Goal: Task Accomplishment & Management: Complete application form

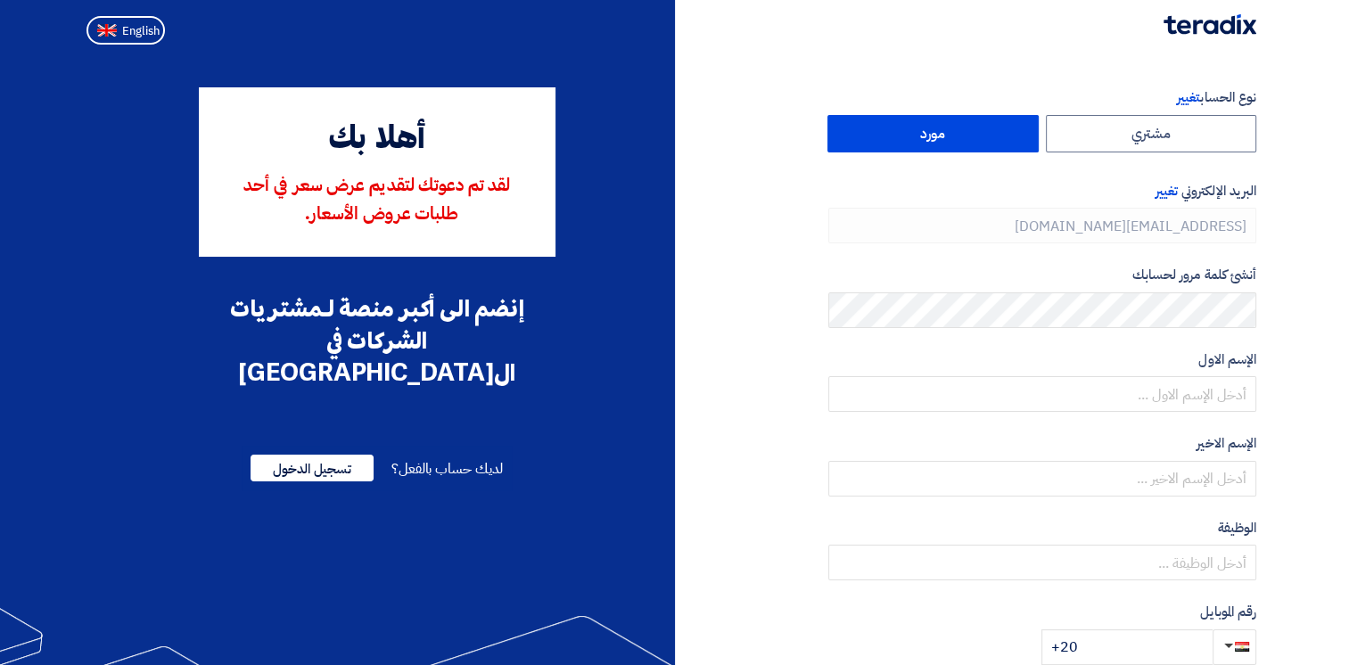
type input "[PHONE_NUMBER]"
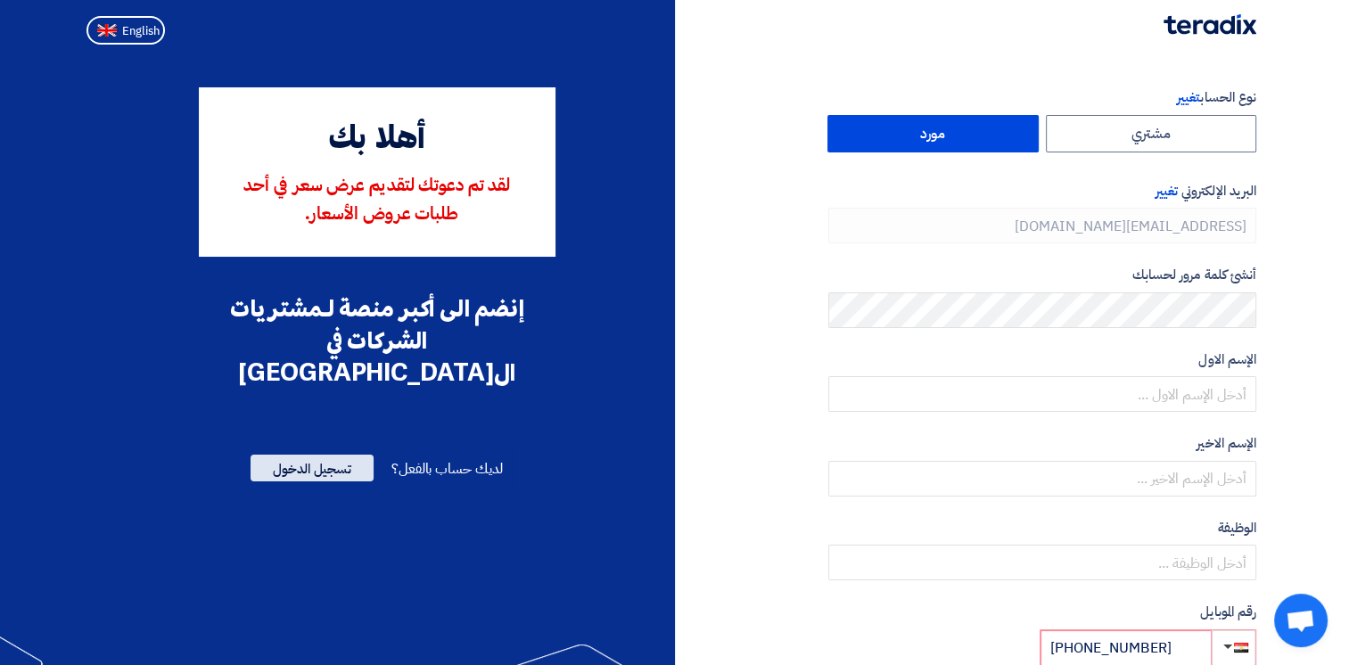
click at [334, 455] on span "تسجيل الدخول" at bounding box center [312, 468] width 123 height 27
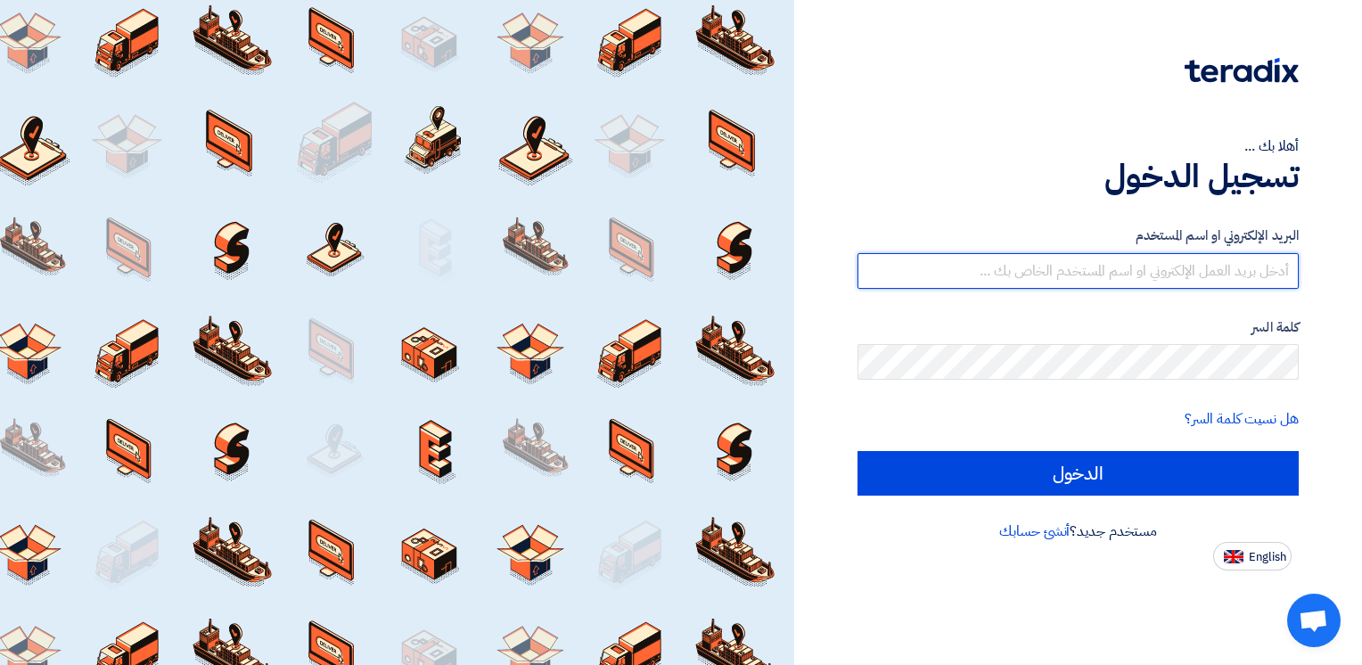
type input "[EMAIL_ADDRESS][DOMAIN_NAME]"
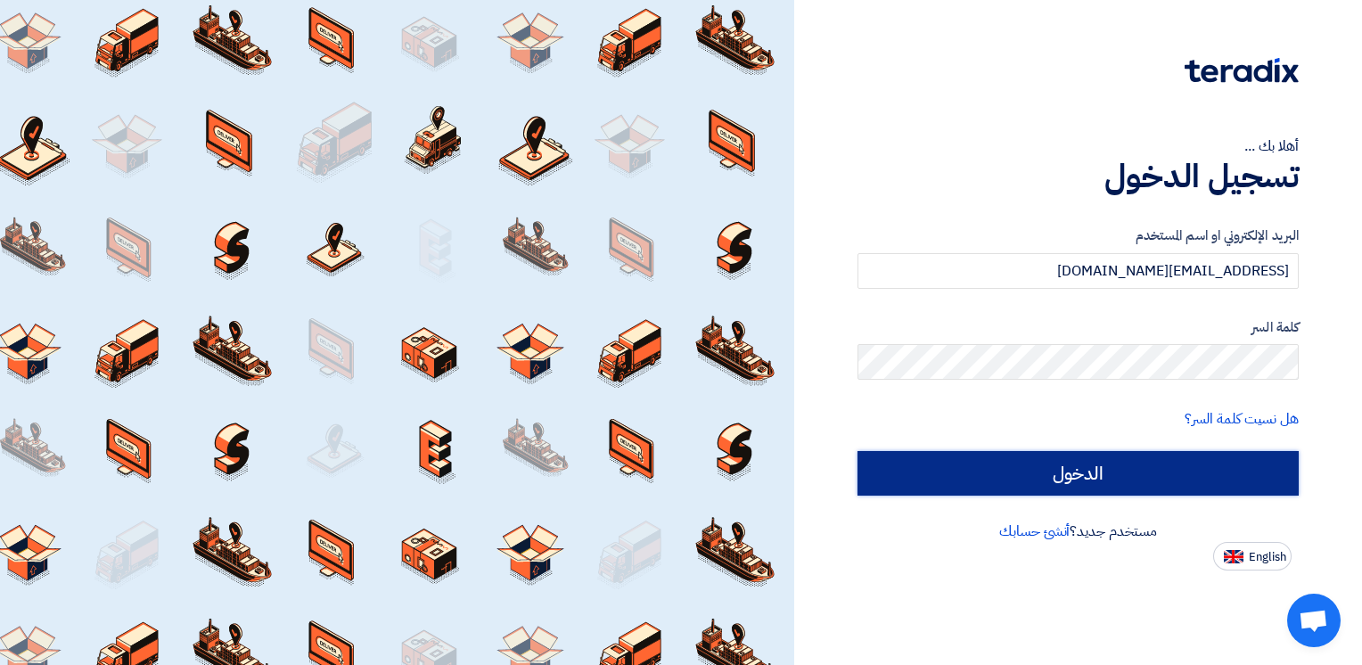
click at [1100, 479] on input "الدخول" at bounding box center [1078, 473] width 441 height 45
type input "Sign in"
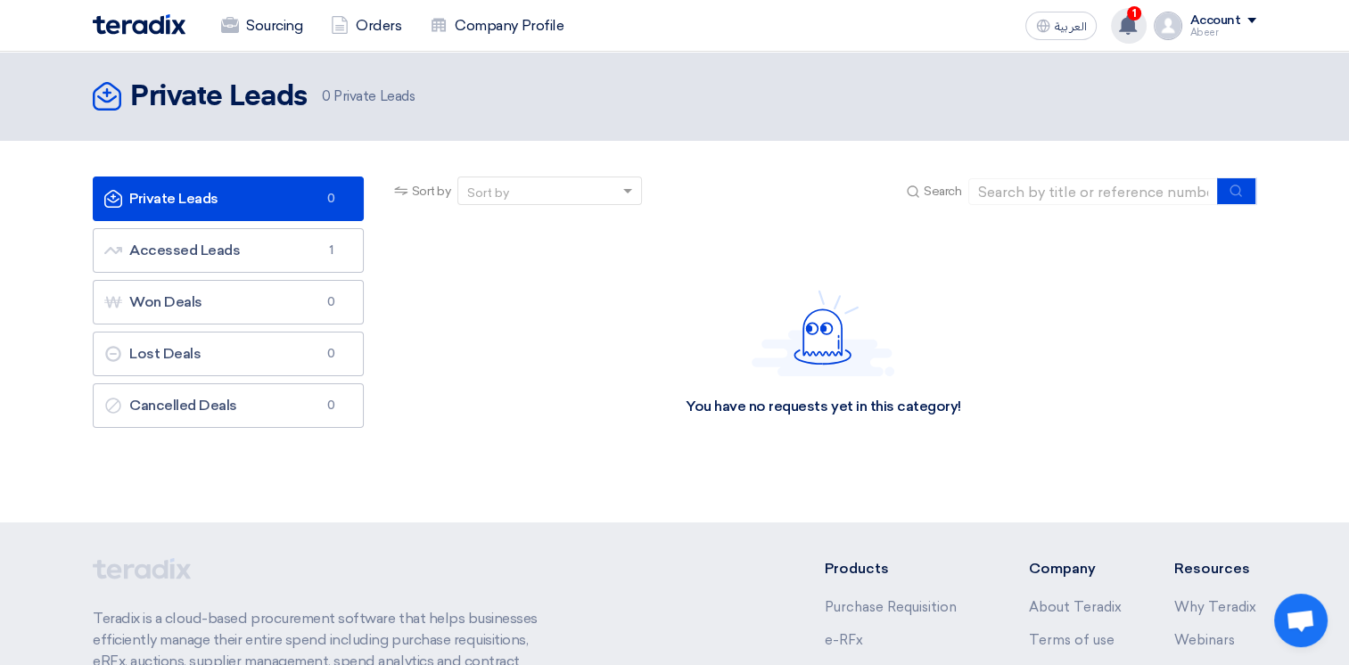
click at [1134, 28] on use at bounding box center [1128, 25] width 18 height 20
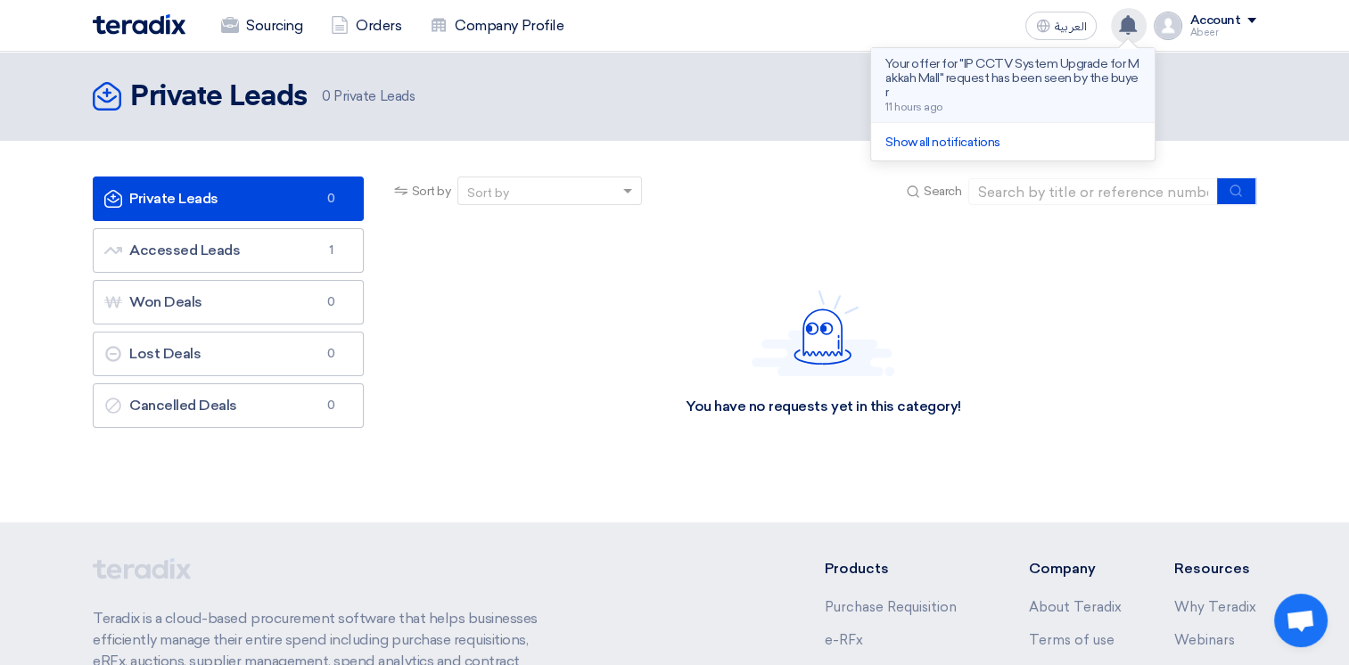
click at [1050, 74] on p "Your offer for "IP CCTV System Upgrade for Makkah Mall" request has been seen b…" at bounding box center [1012, 78] width 255 height 43
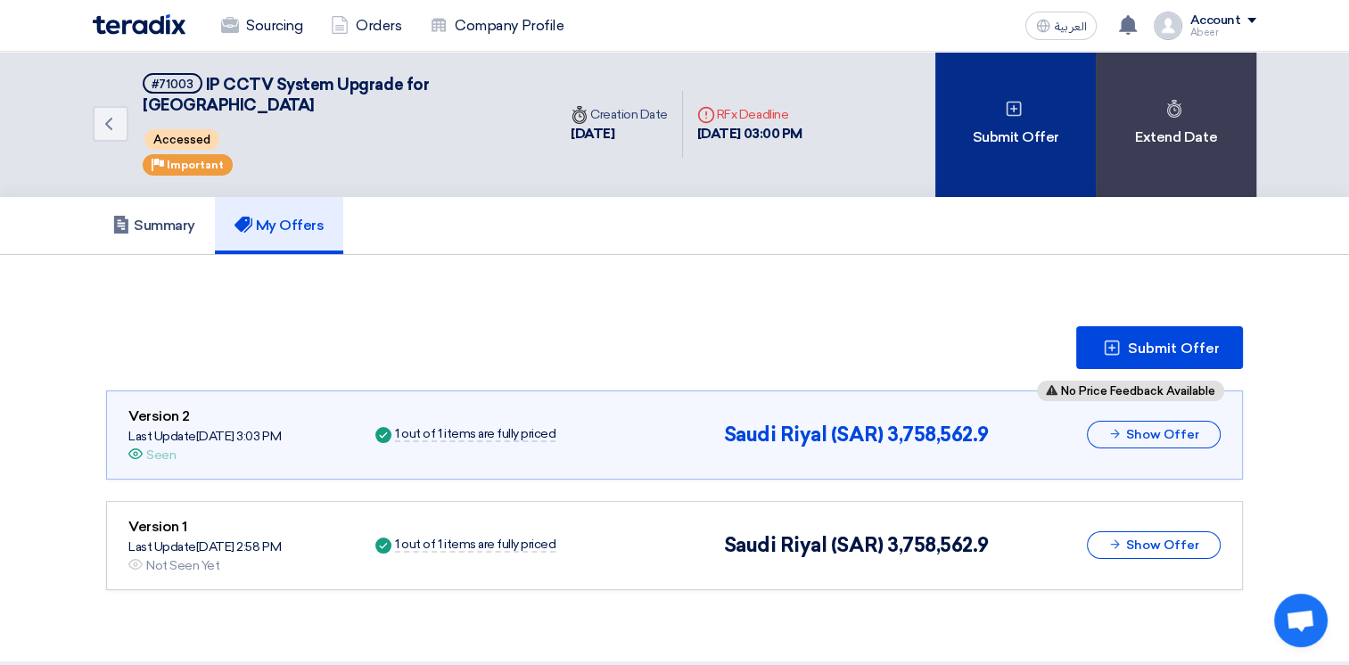
click at [1042, 114] on div "Submit Offer" at bounding box center [1015, 124] width 160 height 145
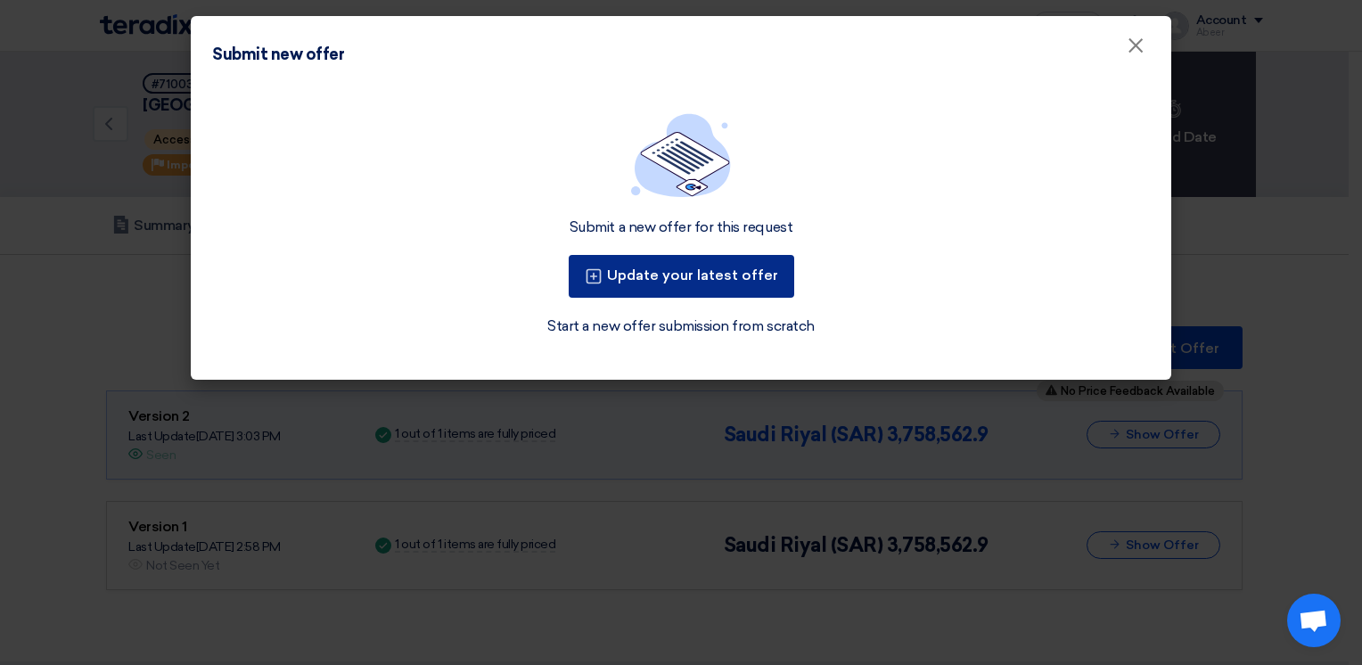
click at [724, 267] on button "Update your latest offer" at bounding box center [682, 276] width 226 height 43
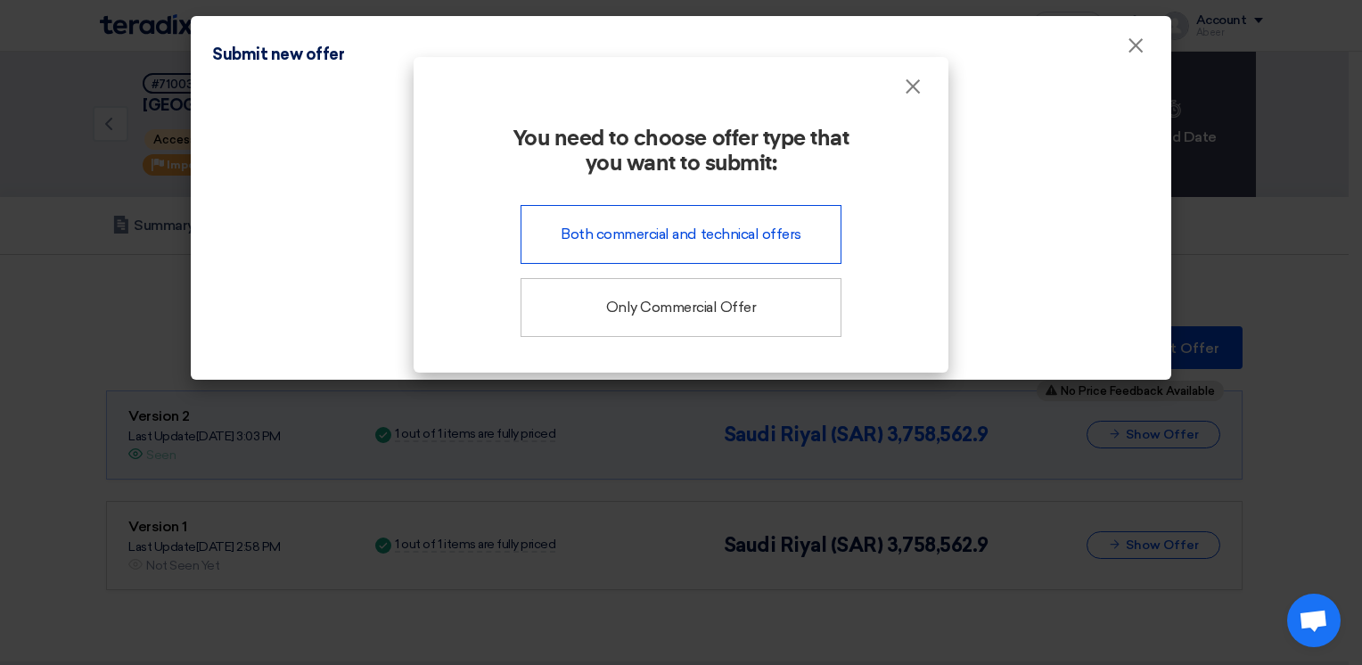
click at [717, 234] on div "Both commercial and technical offers" at bounding box center [681, 234] width 321 height 59
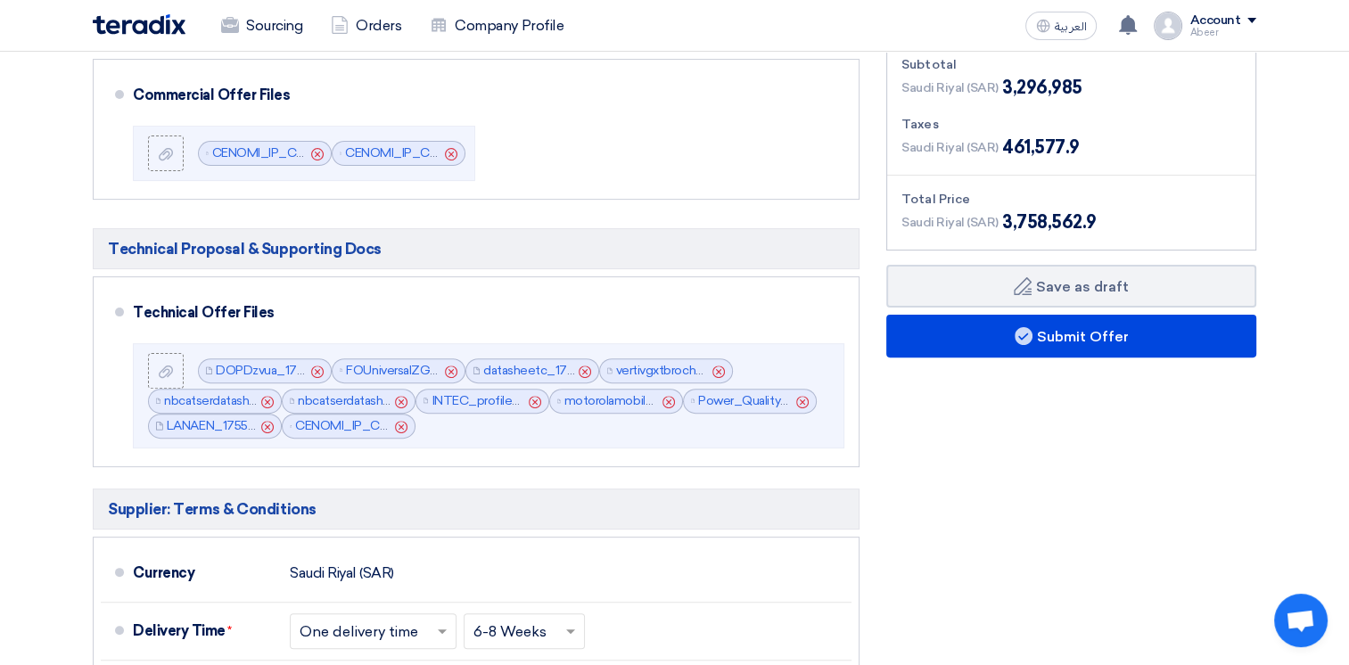
scroll to position [489, 0]
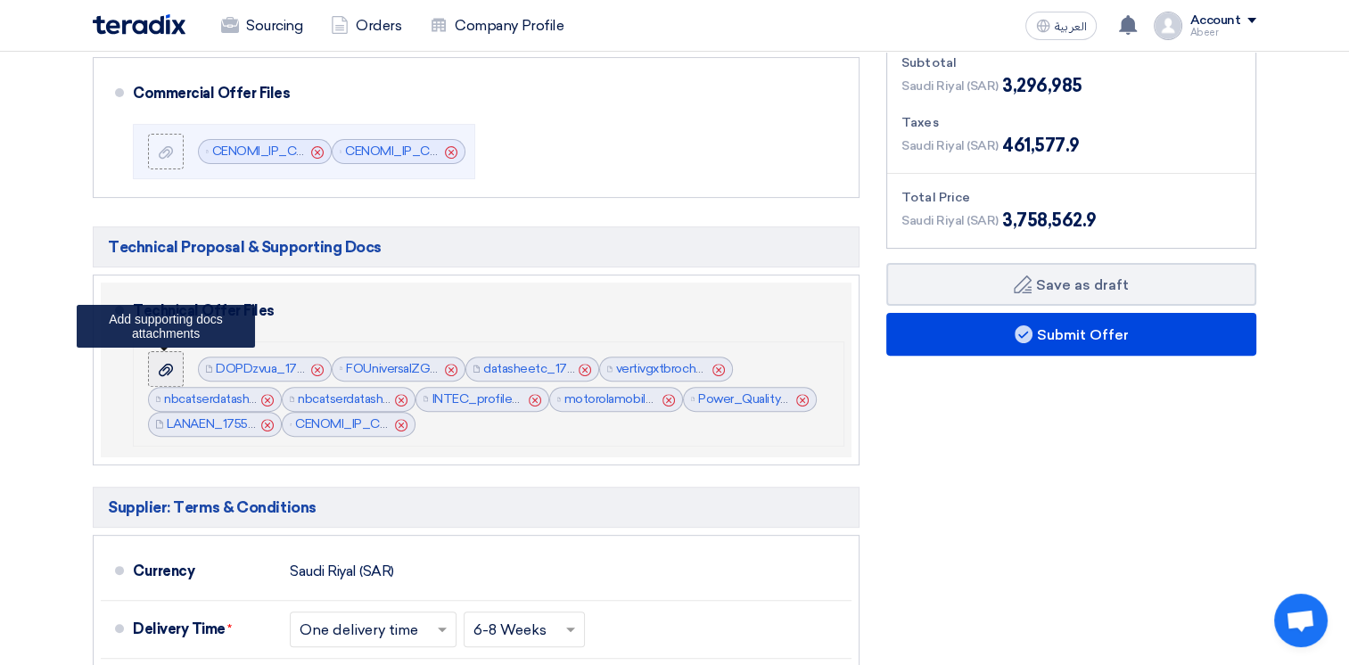
click at [174, 366] on div at bounding box center [165, 369] width 21 height 18
click at [0, 0] on input "file" at bounding box center [0, 0] width 0 height 0
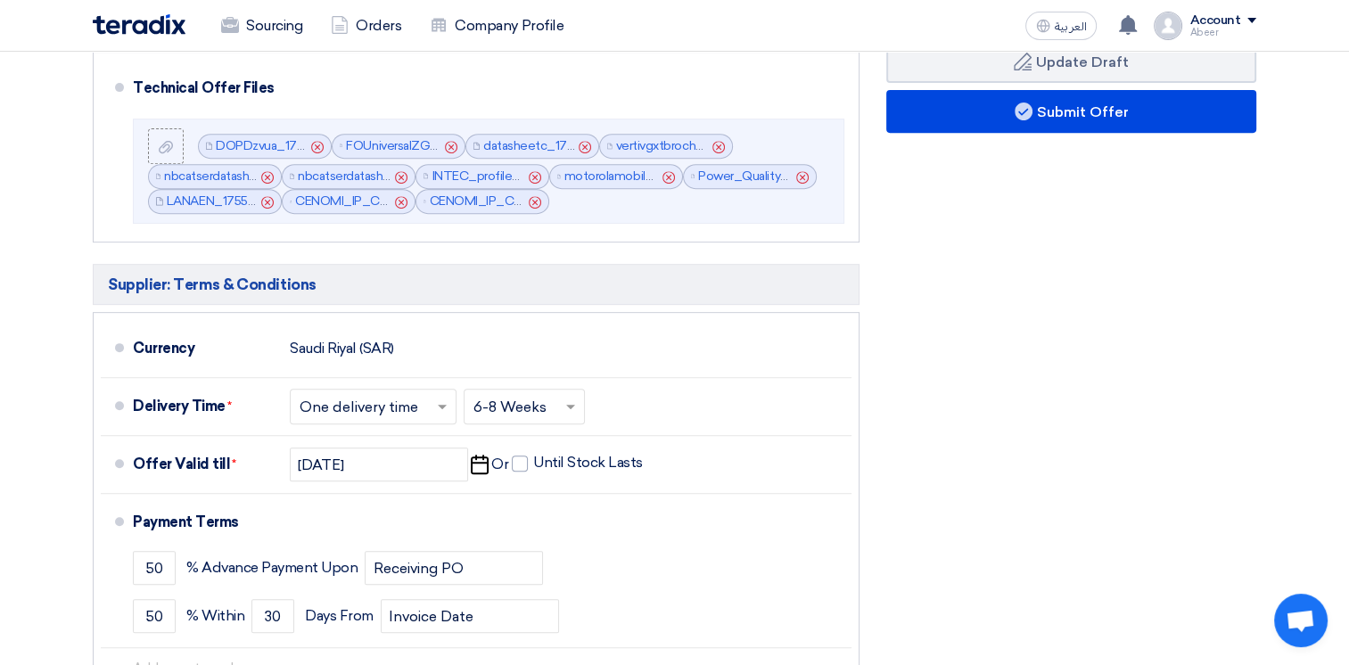
scroll to position [881, 0]
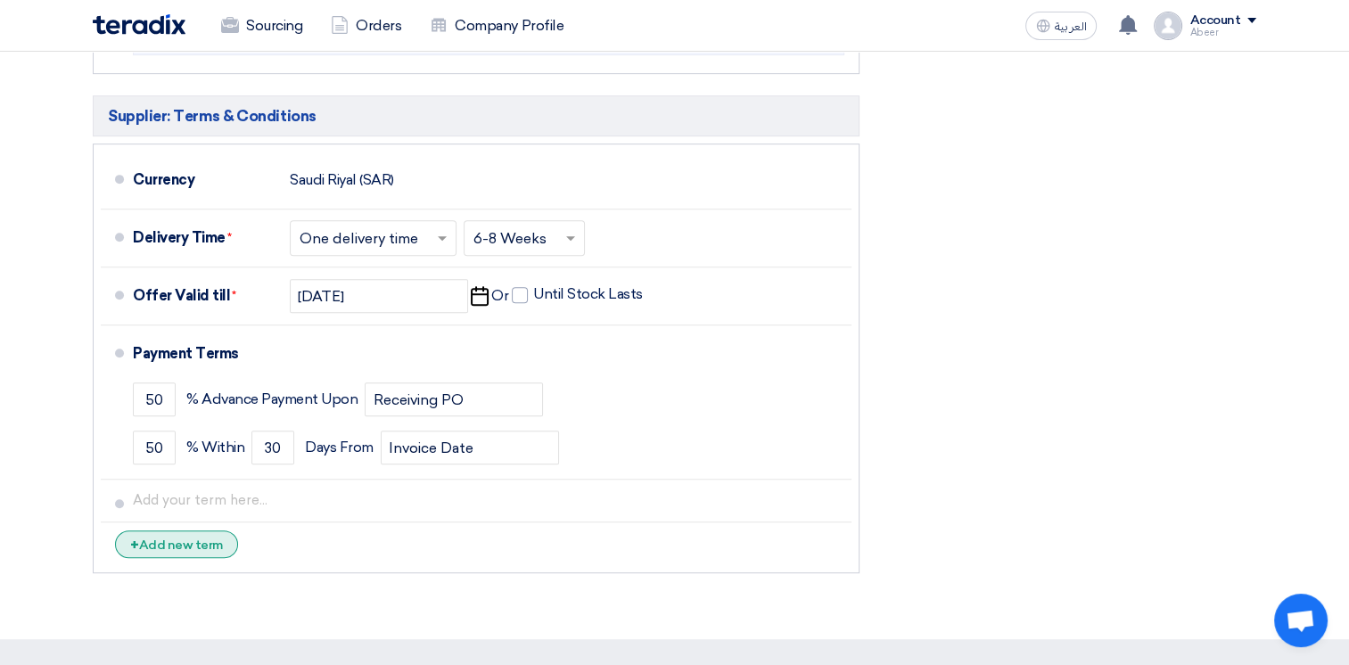
click at [185, 542] on div "+ Add new term" at bounding box center [176, 544] width 123 height 28
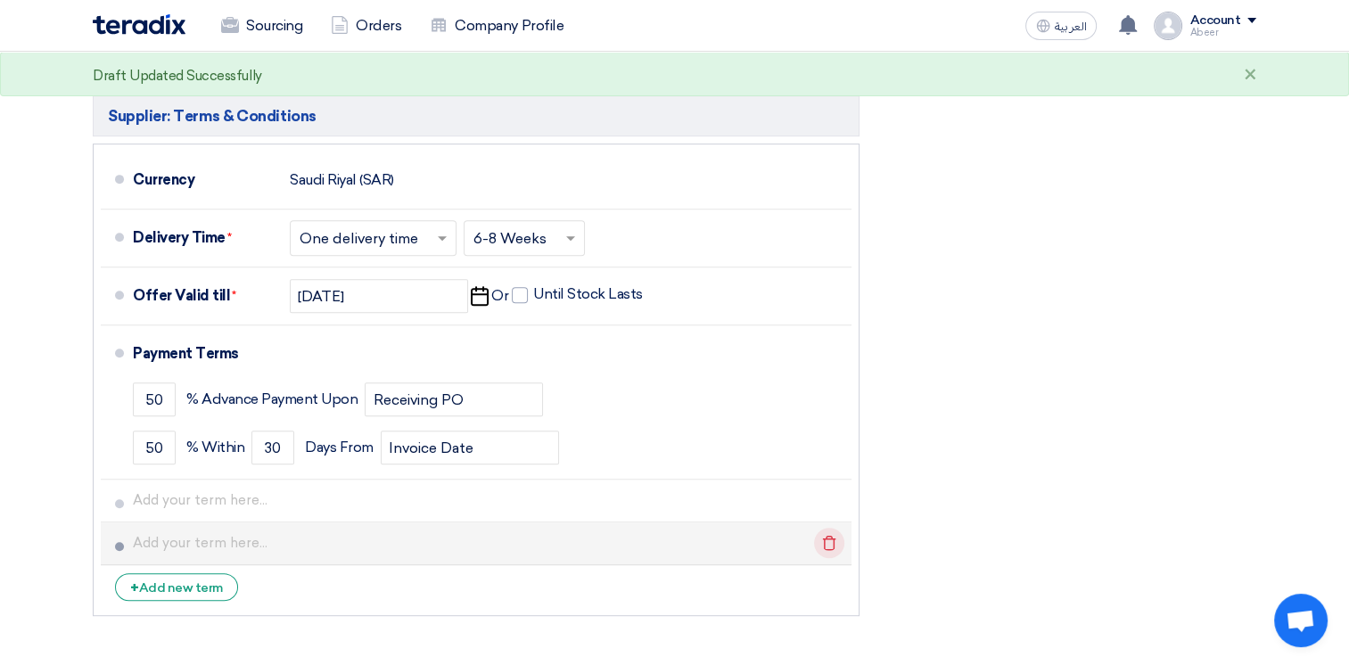
click at [823, 535] on icon "Delete" at bounding box center [829, 543] width 30 height 30
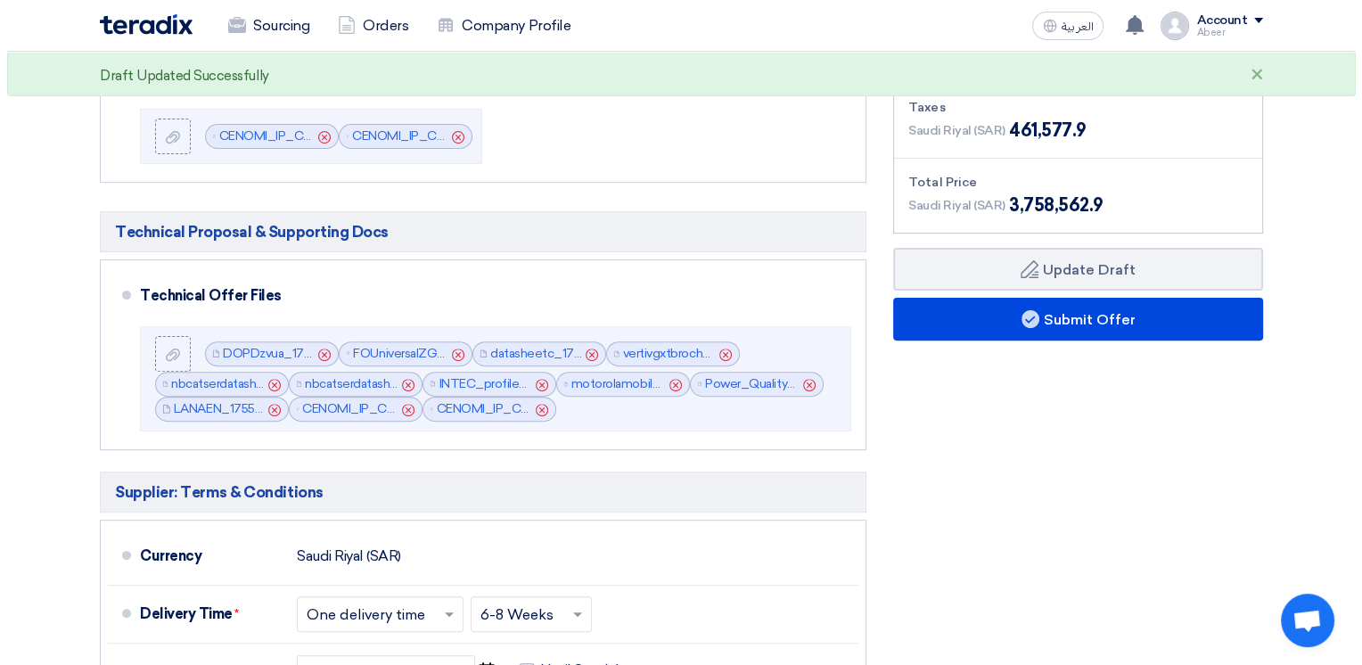
scroll to position [496, 0]
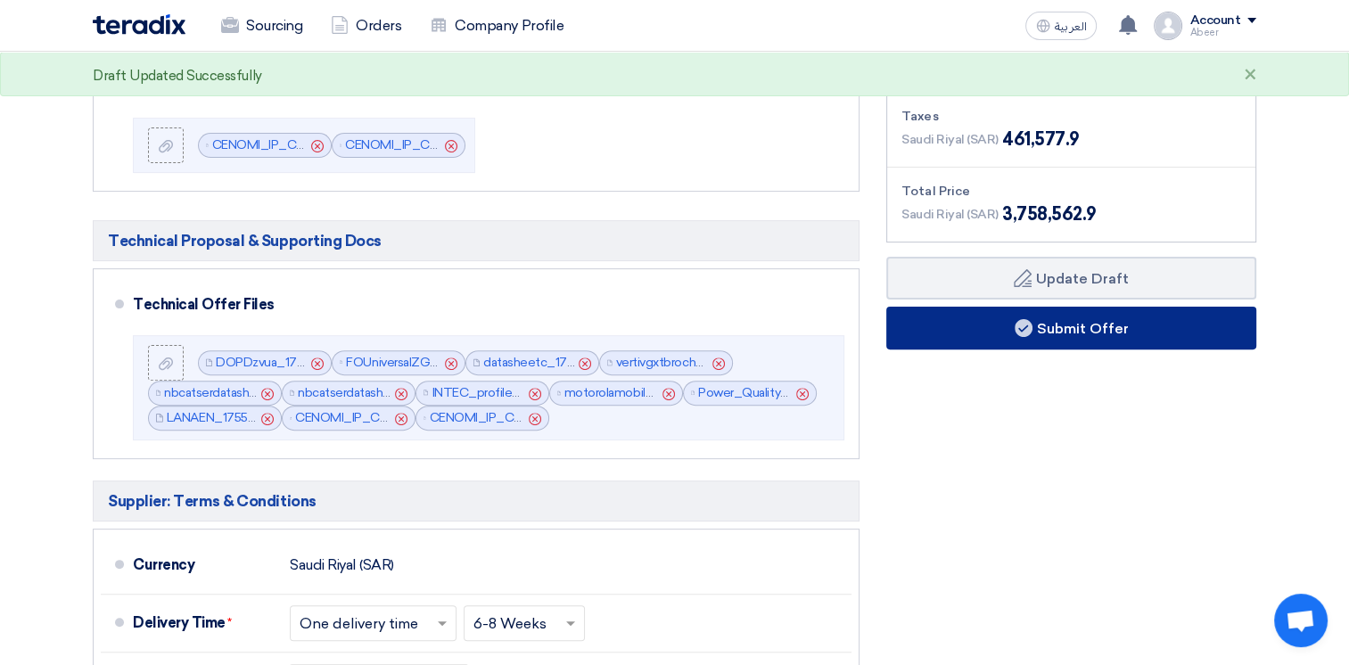
click at [1114, 322] on button "Submit Offer" at bounding box center [1071, 328] width 370 height 43
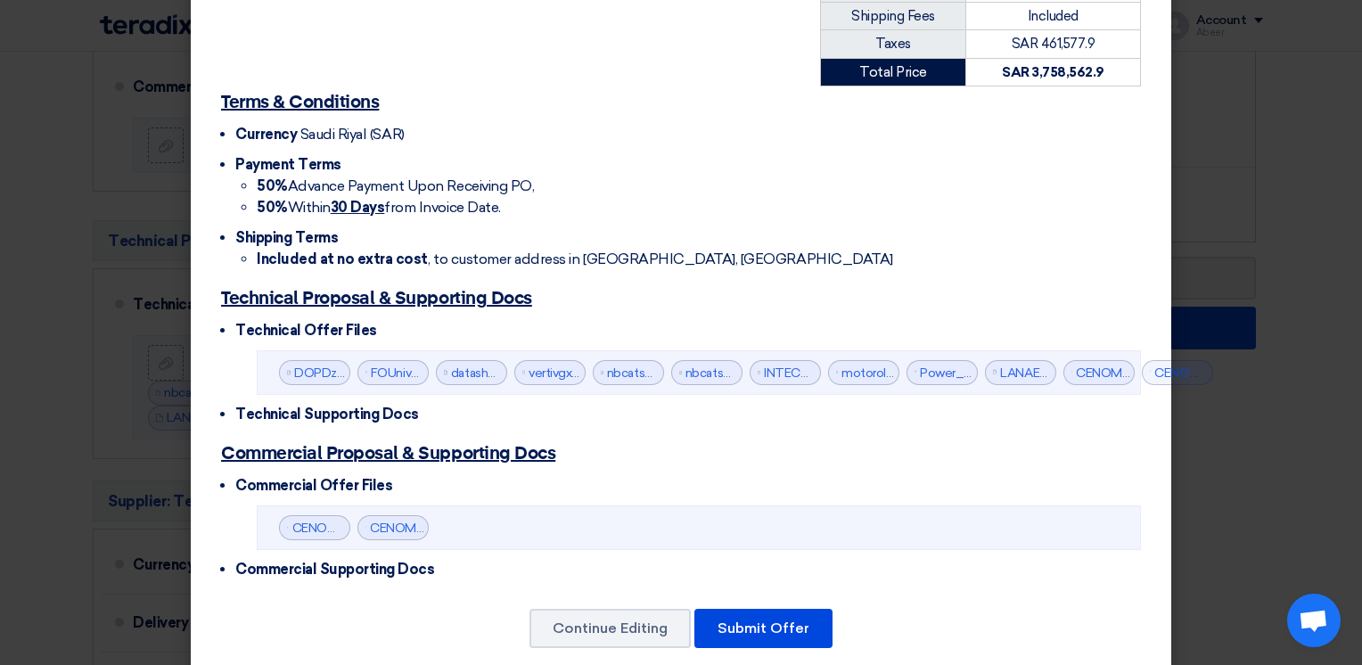
scroll to position [540, 0]
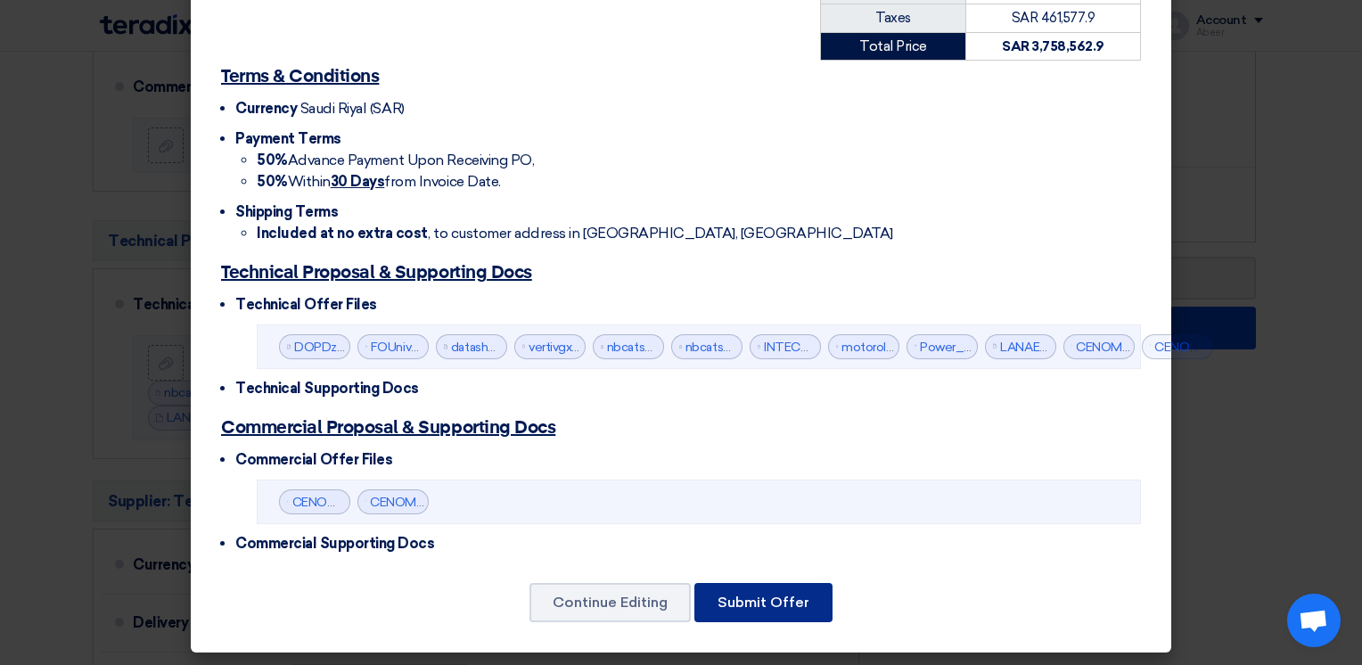
click at [809, 604] on button "Submit Offer" at bounding box center [763, 602] width 138 height 39
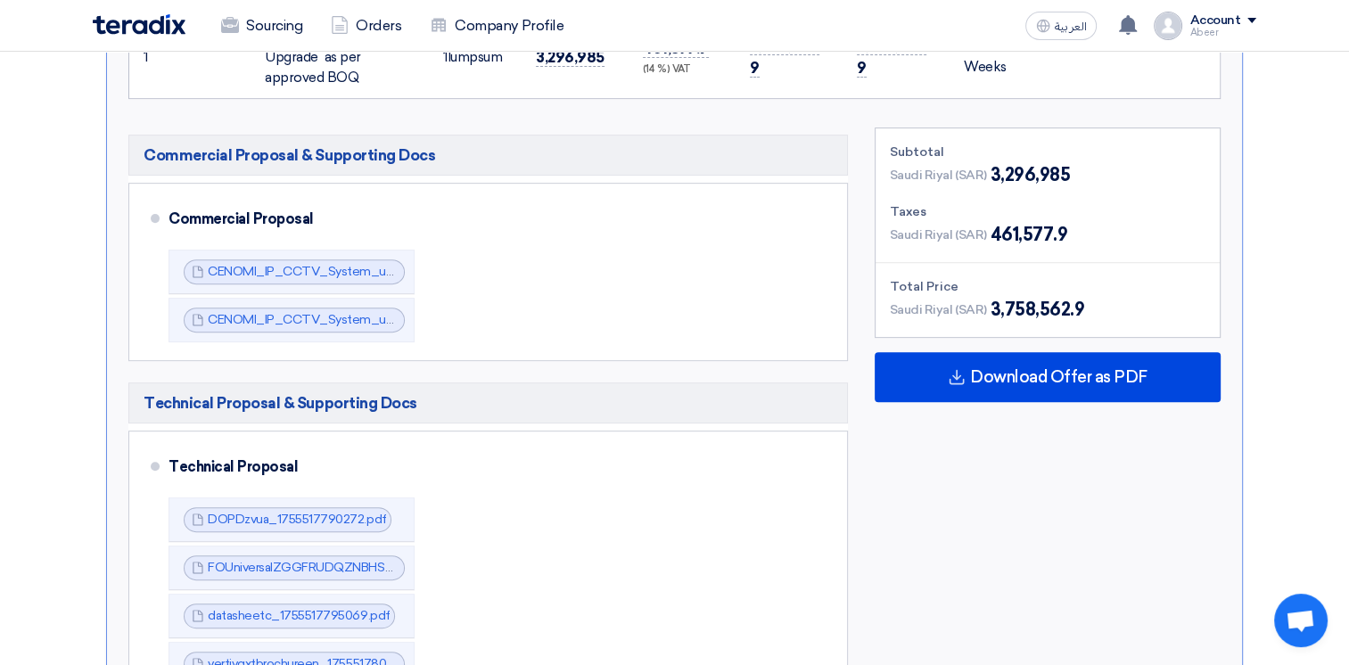
scroll to position [0, 0]
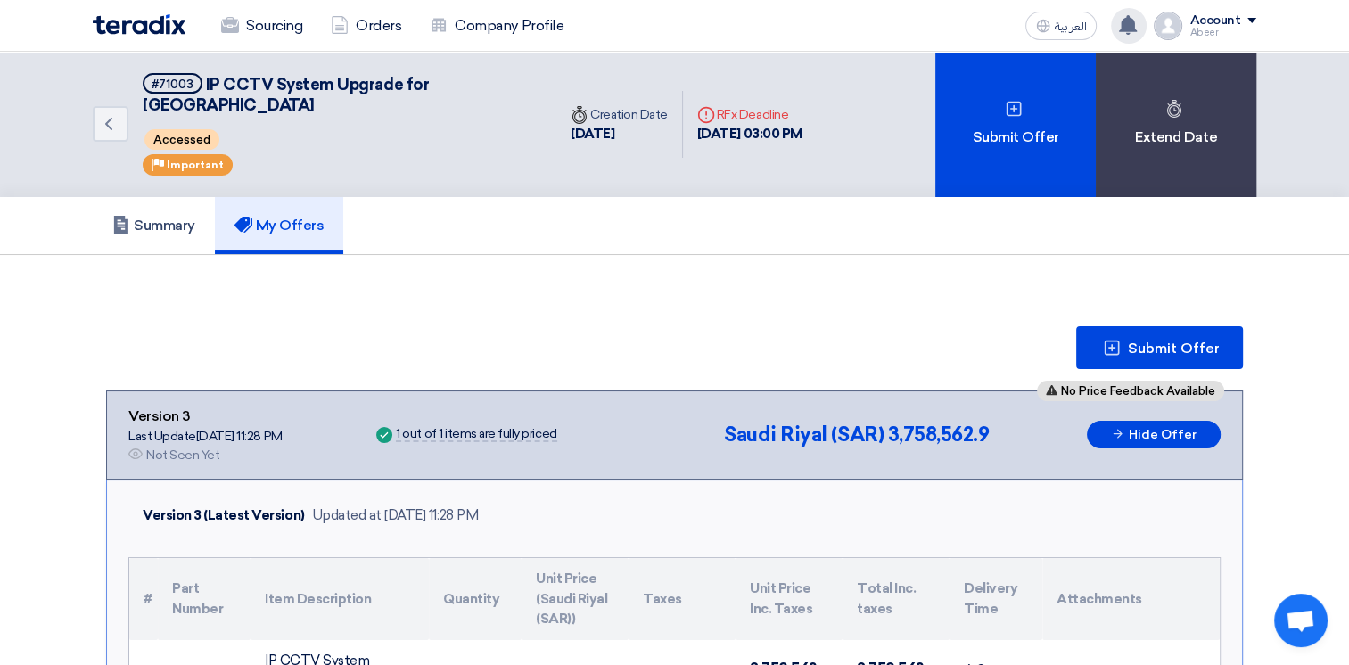
click at [1138, 20] on icon at bounding box center [1128, 25] width 20 height 20
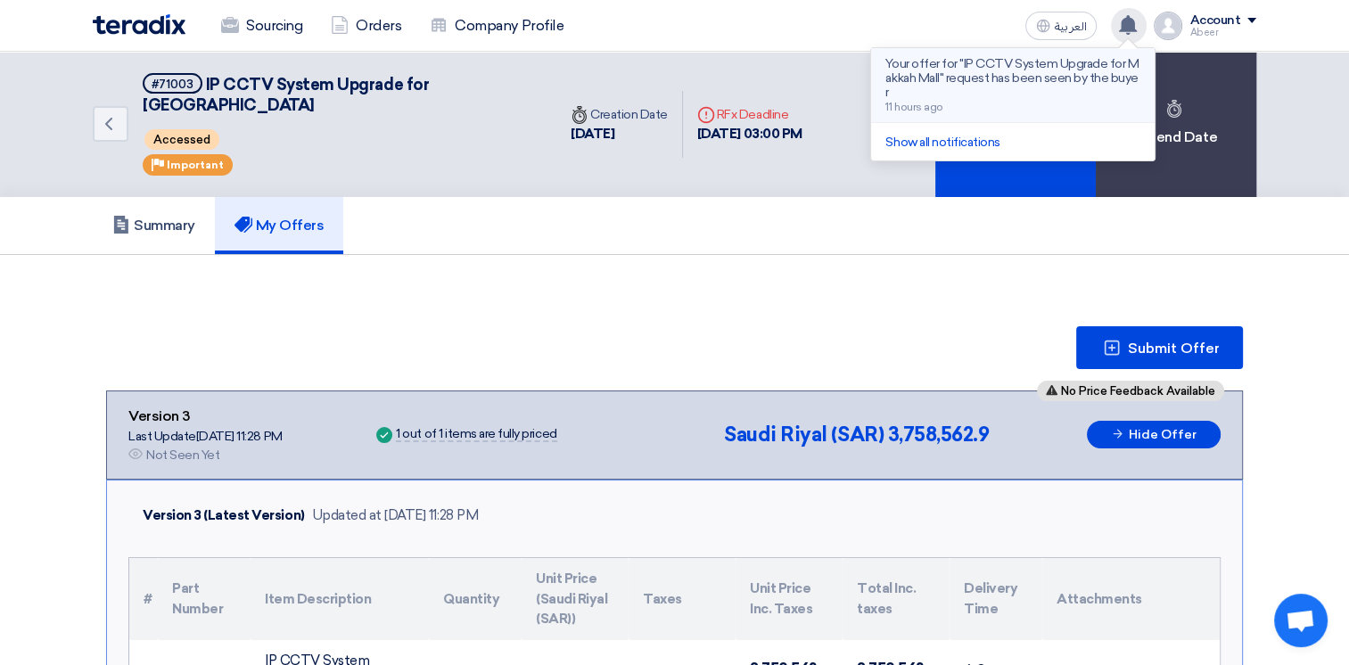
click at [1047, 81] on p "Your offer for "IP CCTV System Upgrade for Makkah Mall" request has been seen b…" at bounding box center [1012, 78] width 255 height 43
